Goal: Task Accomplishment & Management: Use online tool/utility

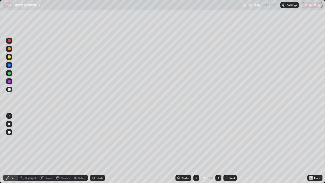
scroll to position [183, 325]
click at [49, 179] on div "Eraser" at bounding box center [49, 178] width 8 height 3
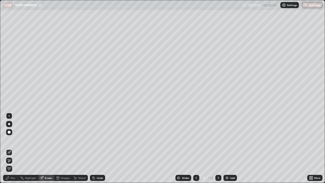
click at [15, 177] on div "Pen" at bounding box center [13, 178] width 5 height 3
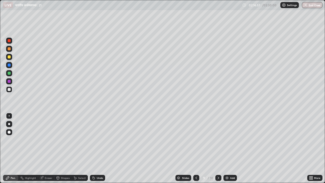
click at [229, 177] on div "Add" at bounding box center [230, 178] width 13 height 6
click at [48, 178] on div "Eraser" at bounding box center [49, 178] width 8 height 3
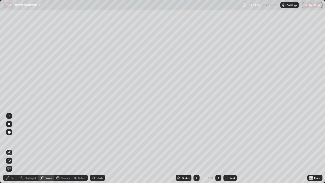
click at [14, 177] on div "Pen" at bounding box center [13, 178] width 5 height 3
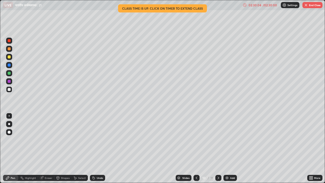
click at [256, 4] on div "02:30:04" at bounding box center [255, 5] width 14 height 3
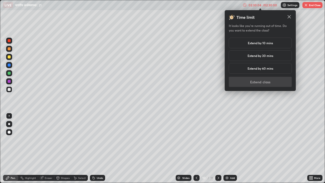
click at [258, 44] on h5 "Extend by 10 mins" at bounding box center [260, 43] width 25 height 5
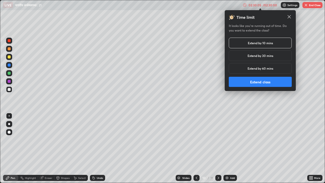
click at [253, 80] on button "Extend class" at bounding box center [260, 82] width 63 height 10
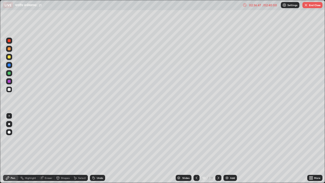
click at [46, 178] on div "Eraser" at bounding box center [49, 178] width 8 height 3
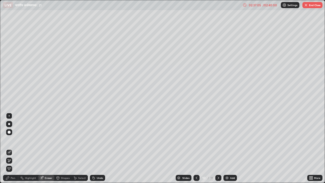
click at [14, 177] on div "Pen" at bounding box center [13, 178] width 5 height 3
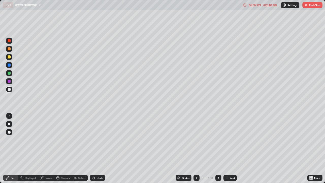
click at [48, 177] on div "Eraser" at bounding box center [49, 178] width 8 height 3
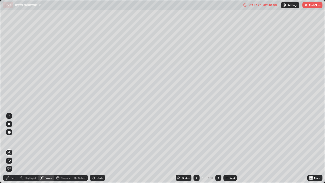
click at [14, 178] on div "Pen" at bounding box center [13, 178] width 5 height 3
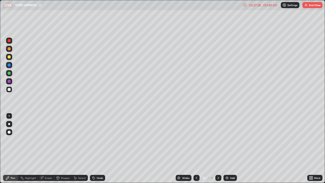
click at [45, 179] on div "Eraser" at bounding box center [49, 178] width 8 height 3
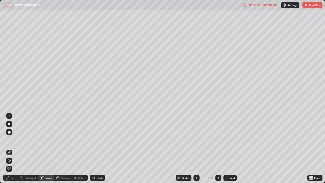
click at [11, 179] on div "Pen" at bounding box center [13, 178] width 5 height 3
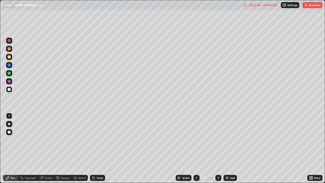
click at [48, 178] on div "Eraser" at bounding box center [49, 178] width 8 height 3
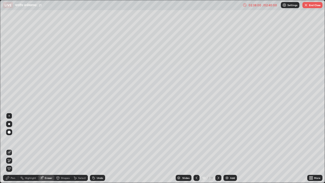
click at [12, 178] on div "Pen" at bounding box center [13, 178] width 5 height 3
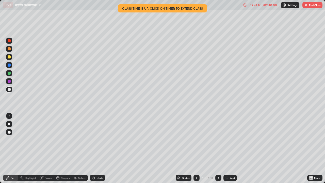
click at [310, 8] on button "End Class" at bounding box center [313, 5] width 20 height 6
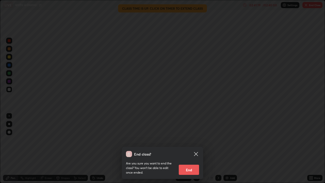
click at [189, 171] on button "End" at bounding box center [189, 170] width 20 height 10
